Goal: Answer question/provide support

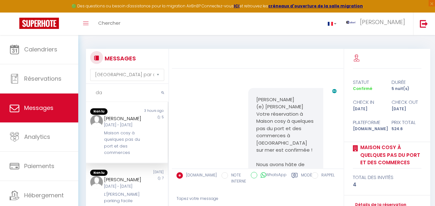
select select "message"
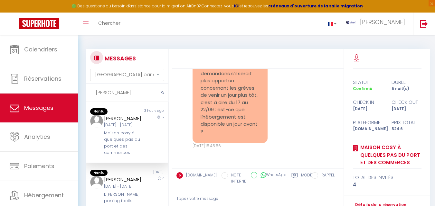
type input "[PERSON_NAME]"
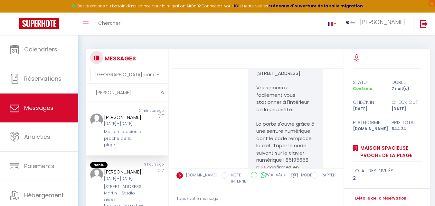
scroll to position [3323, 0]
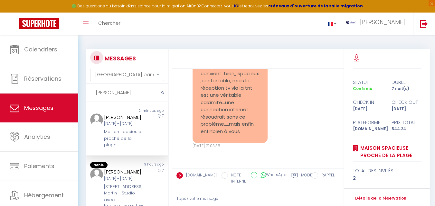
drag, startPoint x: 132, startPoint y: 126, endPoint x: 104, endPoint y: 118, distance: 28.5
click at [104, 118] on div "[PERSON_NAME]" at bounding box center [123, 118] width 39 height 8
copy div "[PERSON_NAME]"
drag, startPoint x: 117, startPoint y: 166, endPoint x: 100, endPoint y: 146, distance: 26.5
click at [100, 146] on div "[PERSON_NAME] [PERSON_NAME][DATE] - [DATE] Maison spacieuse proche de la plage" at bounding box center [123, 131] width 48 height 35
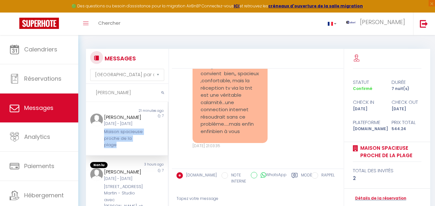
copy div "Maison spacieuse proche de la plage"
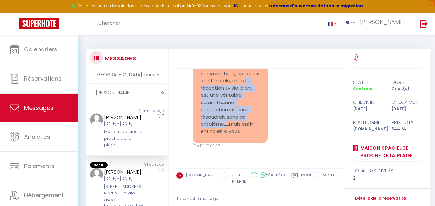
drag, startPoint x: 213, startPoint y: 120, endPoint x: 224, endPoint y: 153, distance: 35.1
click at [224, 135] on pre "bonsoir, le logement nous convient bien,, spacieux ,confortable, mais la récept…" at bounding box center [229, 96] width 59 height 80
copy pre "la réception tv via la tnt est une véritable calamité...une connection internet…"
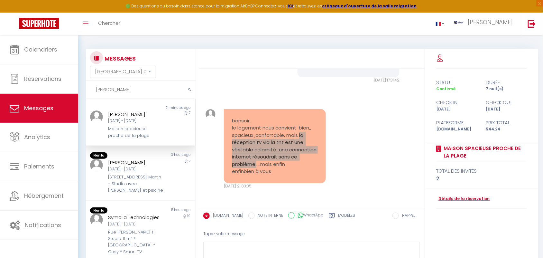
scroll to position [2646, 0]
